Goal: Information Seeking & Learning: Understand process/instructions

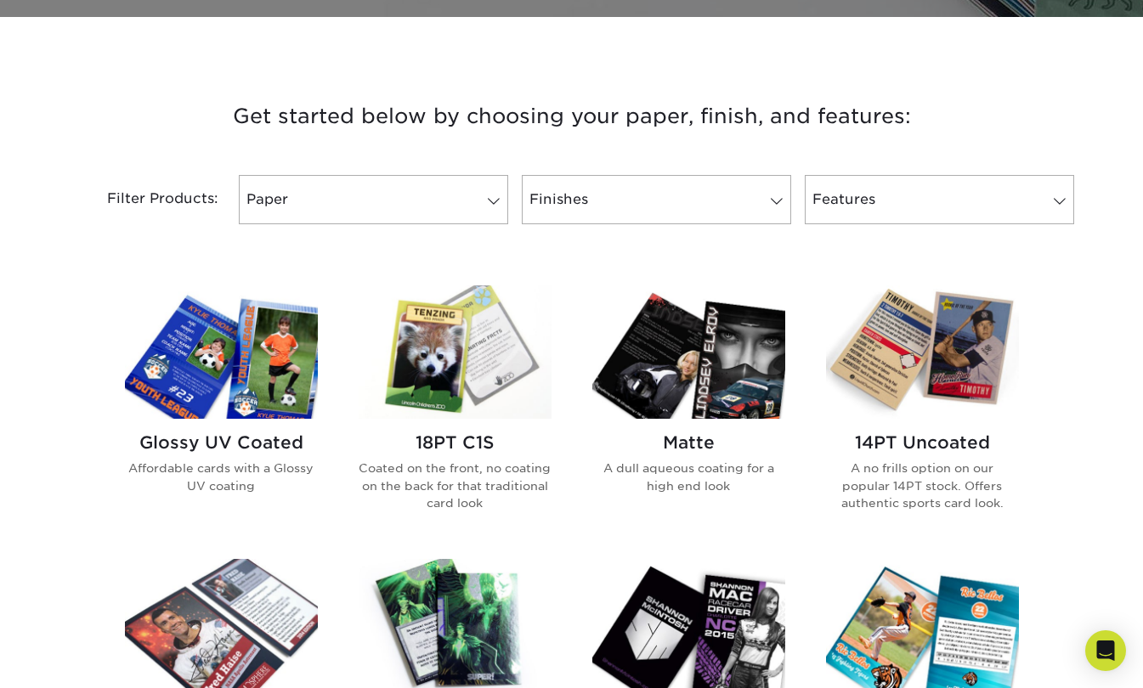
scroll to position [576, 0]
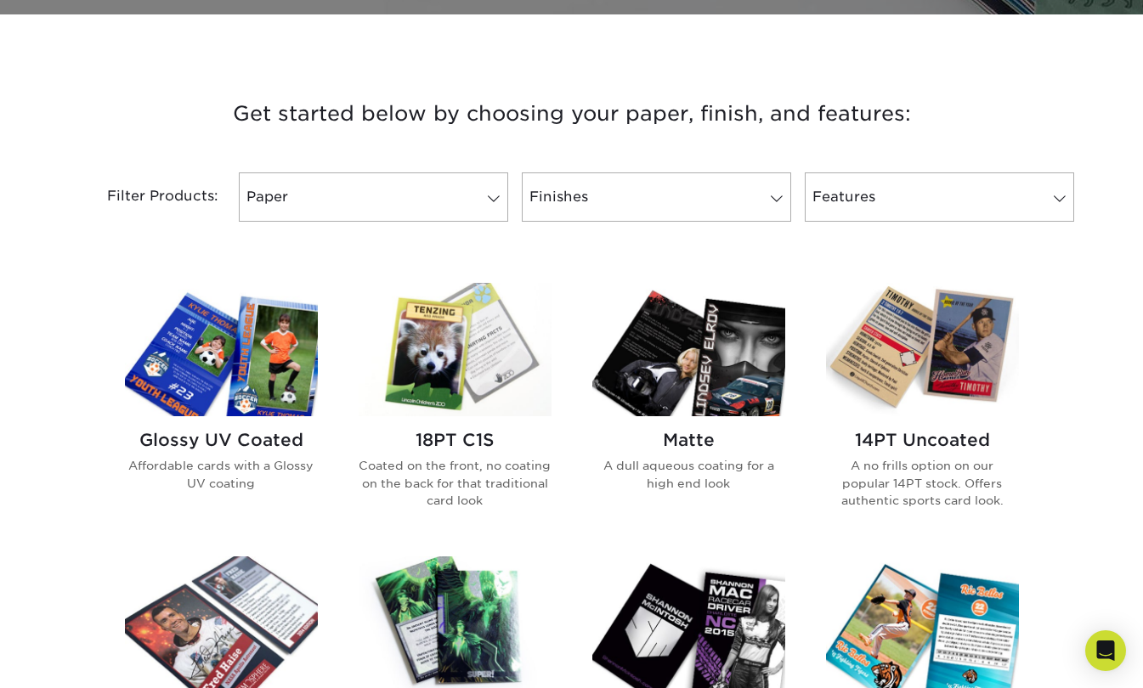
click at [475, 373] on img at bounding box center [455, 349] width 193 height 133
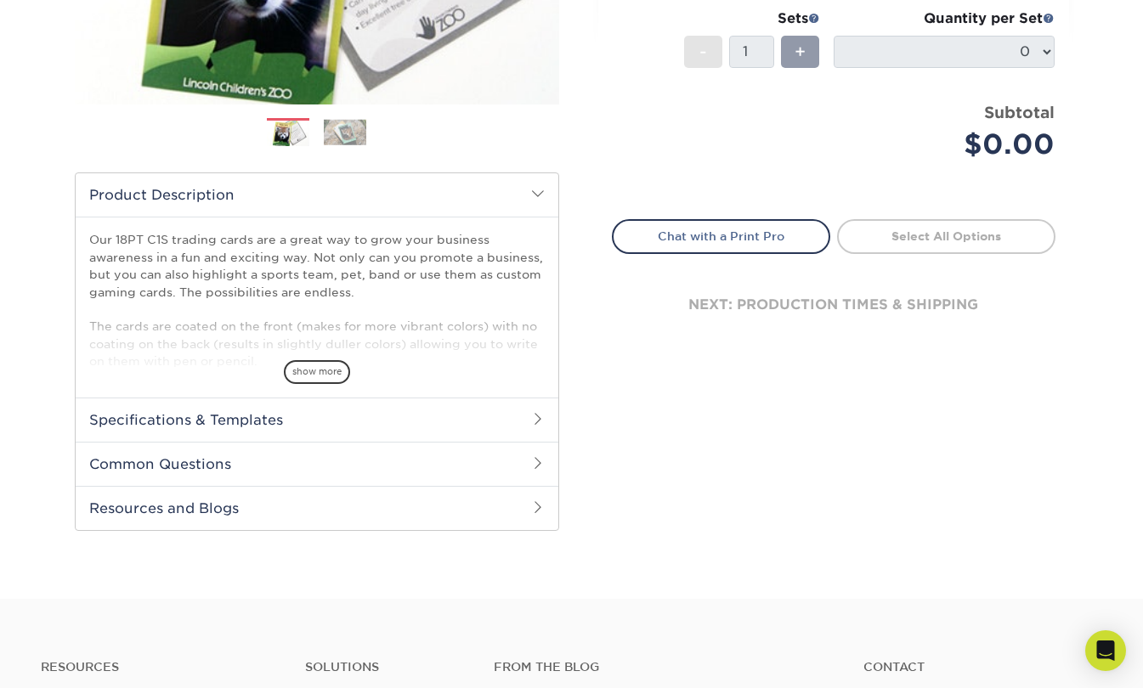
scroll to position [399, 0]
click at [524, 466] on h2 "Common Questions" at bounding box center [317, 464] width 483 height 44
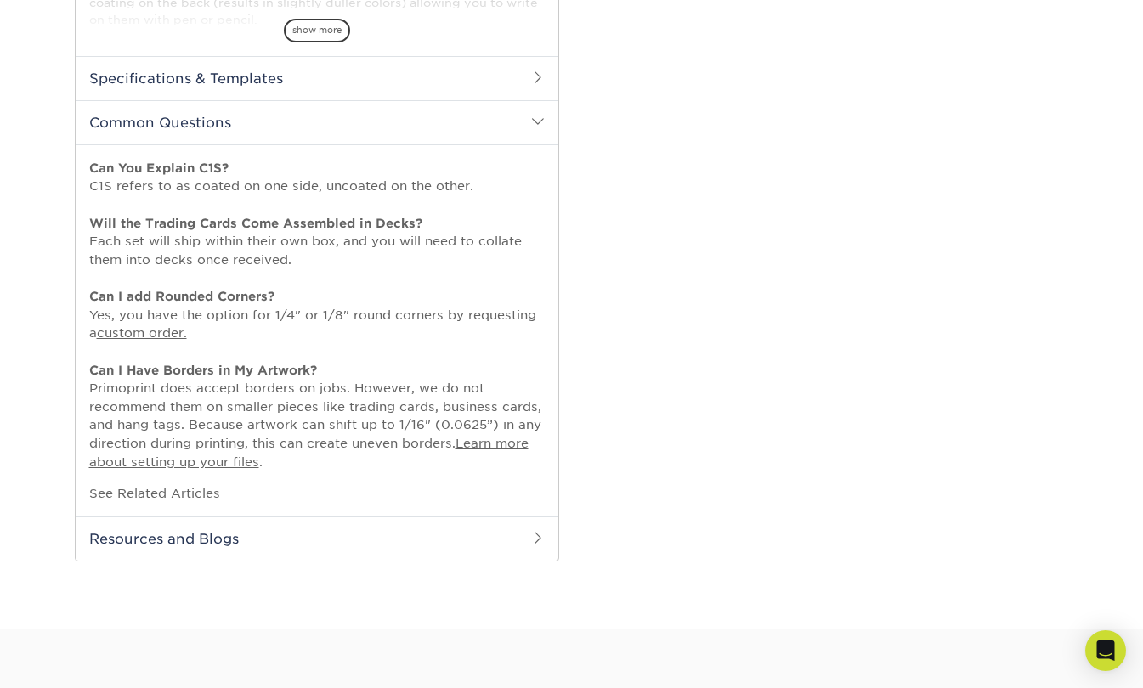
scroll to position [742, 0]
click at [506, 448] on link "Learn more about setting up your files" at bounding box center [308, 451] width 439 height 33
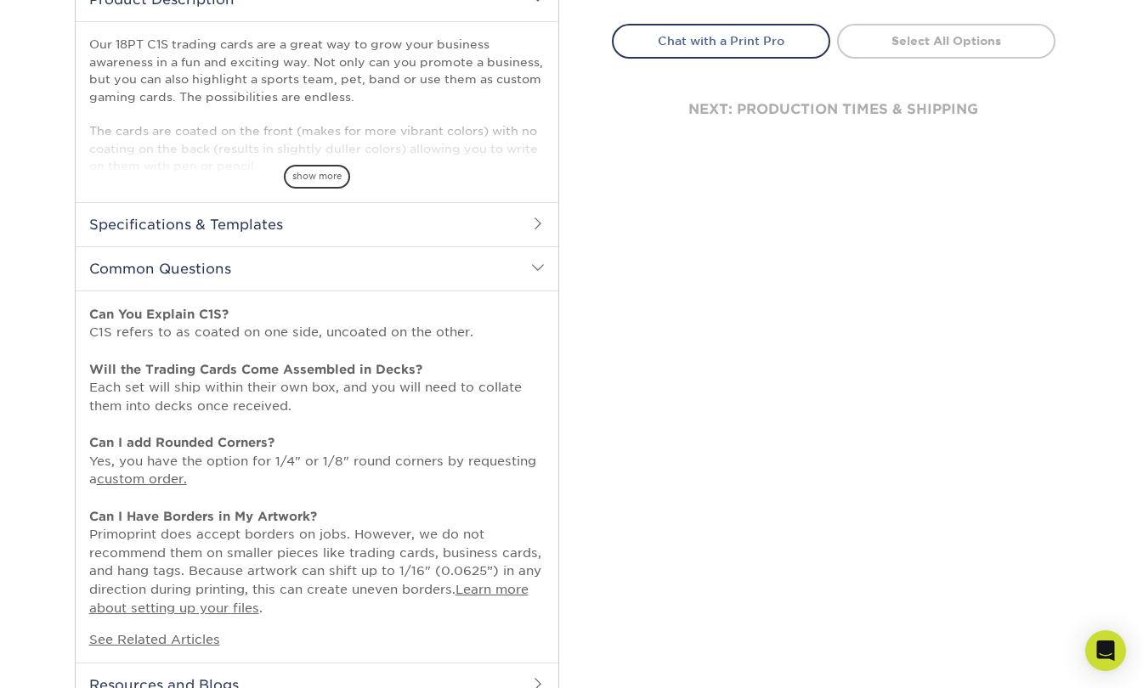
scroll to position [594, 0]
click at [524, 230] on h2 "Specifications & Templates" at bounding box center [317, 225] width 483 height 44
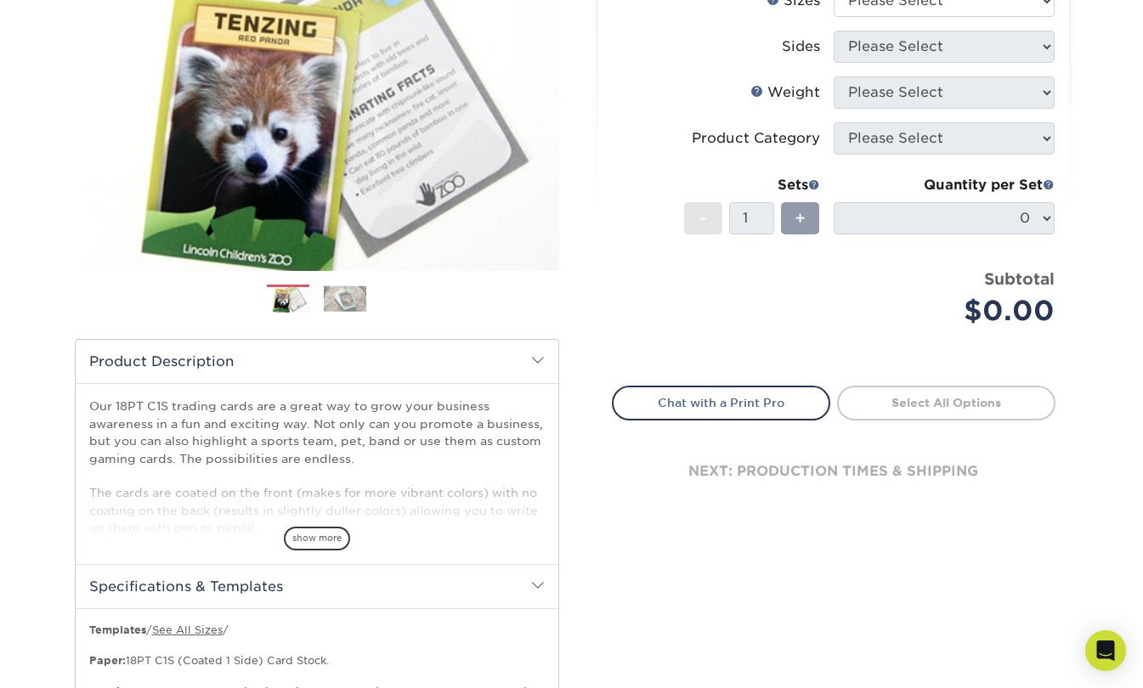
scroll to position [0, 0]
